Goal: Transaction & Acquisition: Download file/media

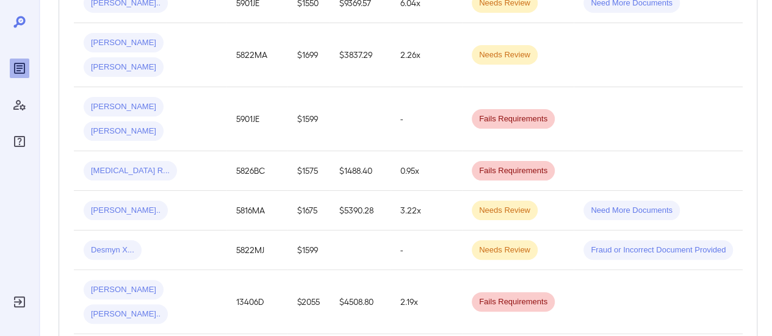
scroll to position [183, 0]
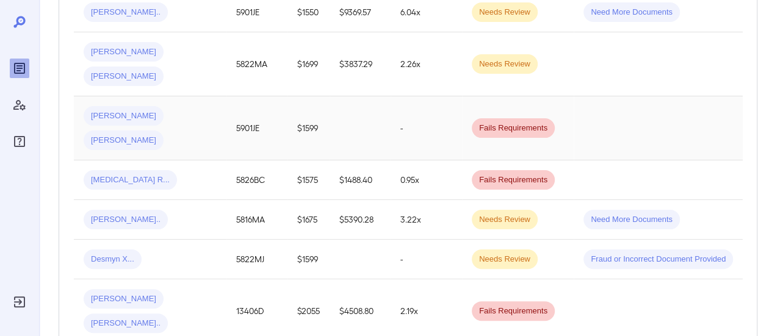
scroll to position [362, 0]
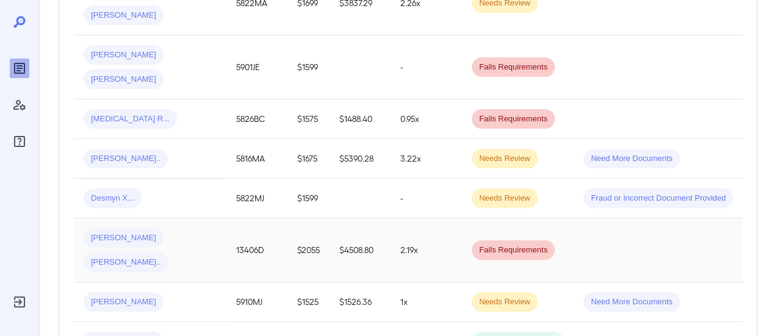
click at [207, 228] on div "[PERSON_NAME] [PERSON_NAME].." at bounding box center [150, 250] width 133 height 44
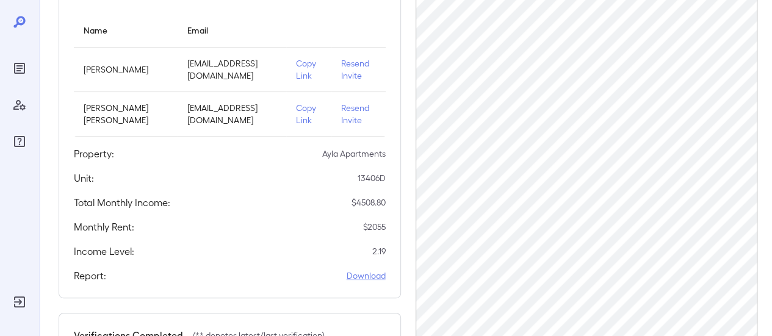
scroll to position [331, 0]
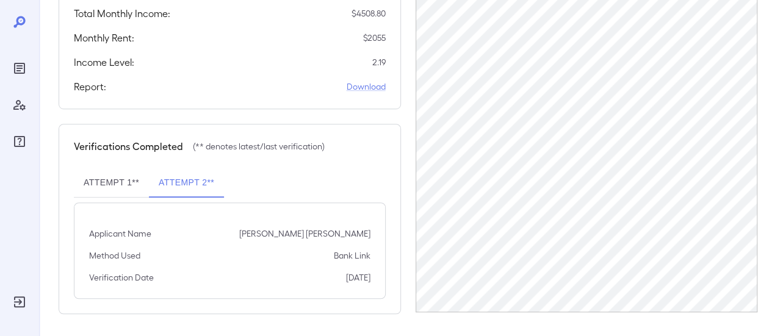
click at [85, 180] on button "Attempt 1**" at bounding box center [111, 182] width 75 height 29
click at [170, 182] on button "Attempt 2**" at bounding box center [186, 182] width 75 height 29
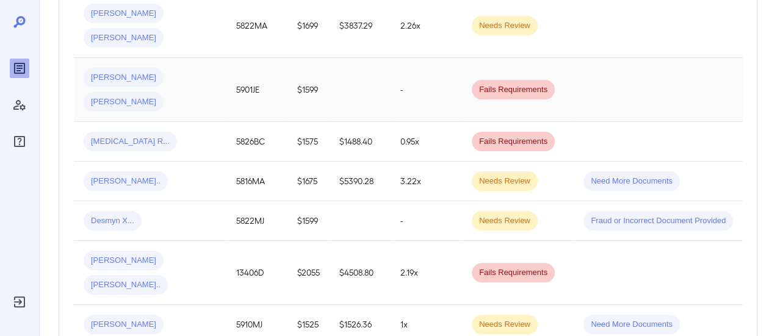
scroll to position [366, 0]
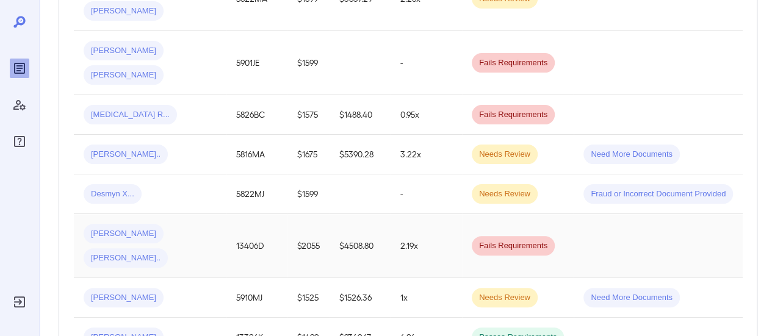
click at [171, 224] on div "[PERSON_NAME] [PERSON_NAME].." at bounding box center [150, 246] width 133 height 44
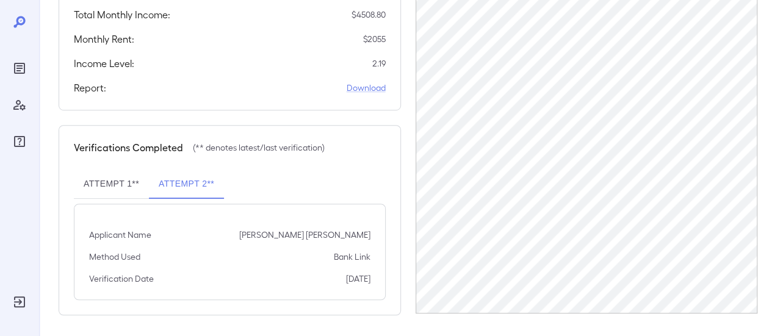
scroll to position [331, 0]
click at [98, 180] on button "Attempt 1**" at bounding box center [111, 182] width 75 height 29
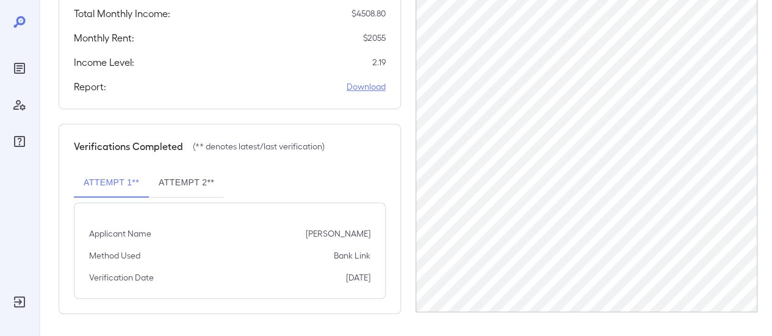
click at [359, 84] on link "Download" at bounding box center [366, 87] width 39 height 12
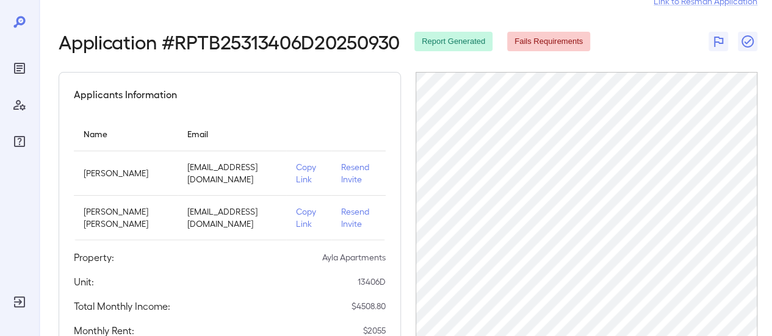
scroll to position [0, 0]
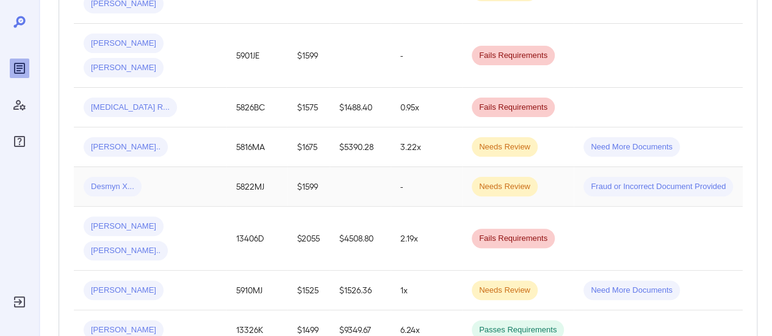
scroll to position [427, 0]
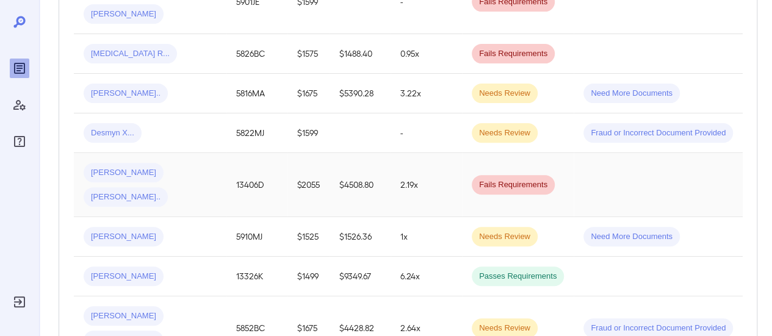
click at [193, 171] on div "Angie-Michelle N... Germain O..." at bounding box center [150, 185] width 133 height 44
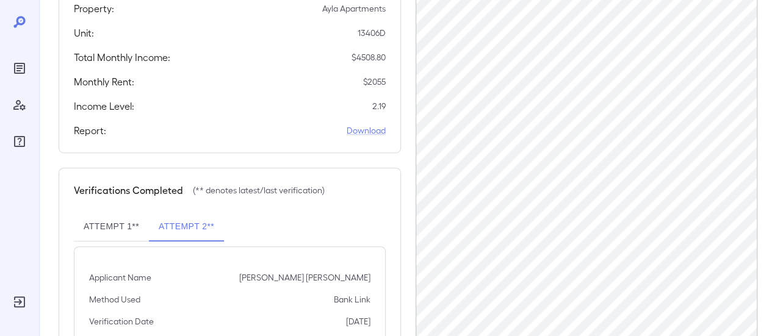
scroll to position [331, 0]
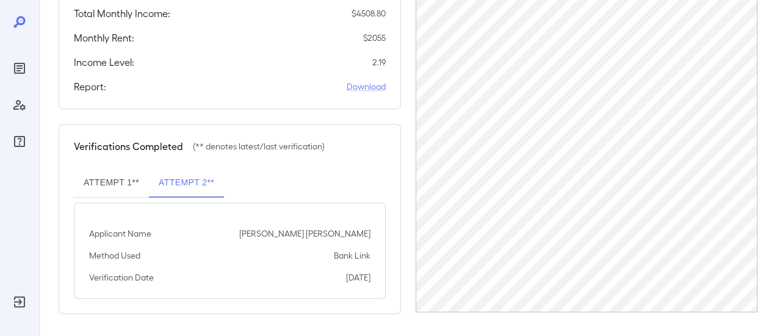
click at [127, 179] on button "Attempt 1**" at bounding box center [111, 182] width 75 height 29
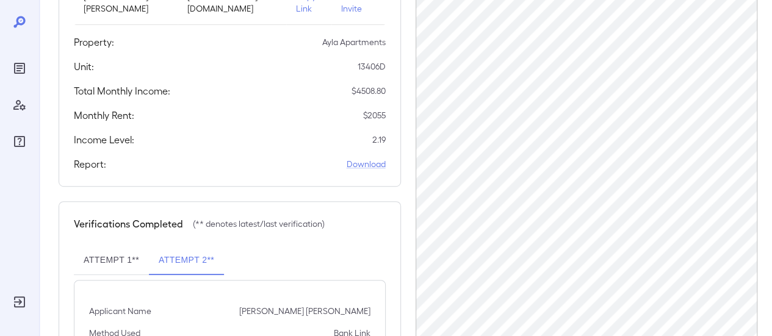
scroll to position [331, 0]
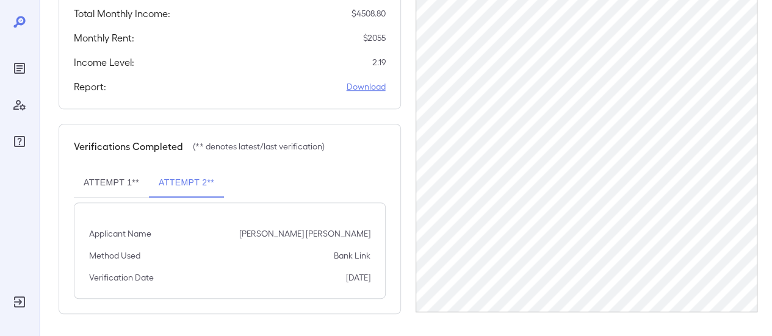
click at [371, 84] on link "Download" at bounding box center [366, 87] width 39 height 12
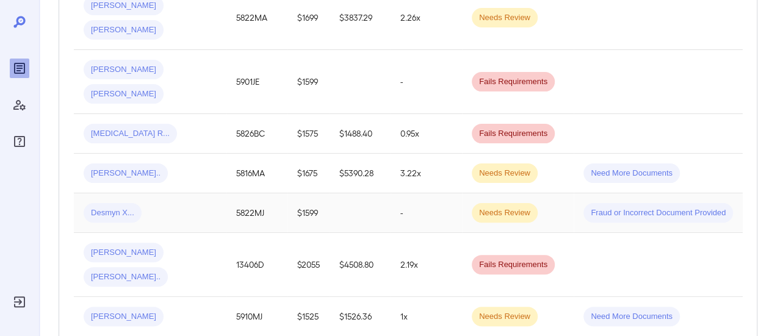
scroll to position [366, 0]
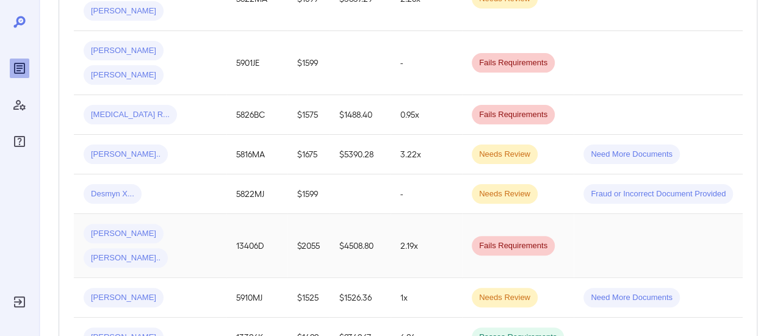
click at [164, 237] on div "Angie-Michelle N... Germain O..." at bounding box center [150, 246] width 133 height 44
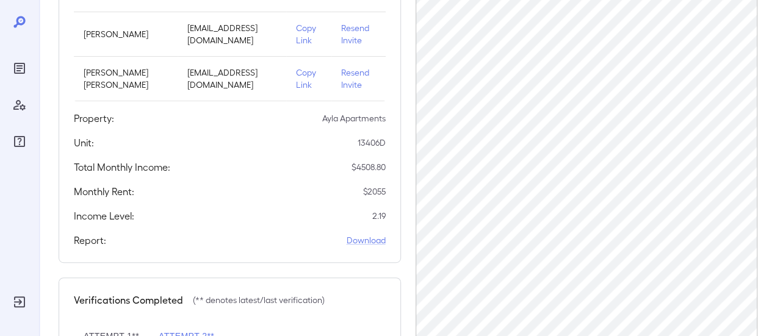
scroll to position [183, 0]
